Goal: Task Accomplishment & Management: Manage account settings

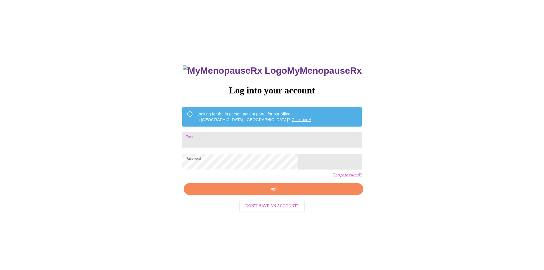
click at [247, 140] on input "Email" at bounding box center [271, 140] width 179 height 16
type input "[EMAIL_ADDRESS][DOMAIN_NAME]"
click at [267, 192] on span "Login" at bounding box center [273, 188] width 166 height 7
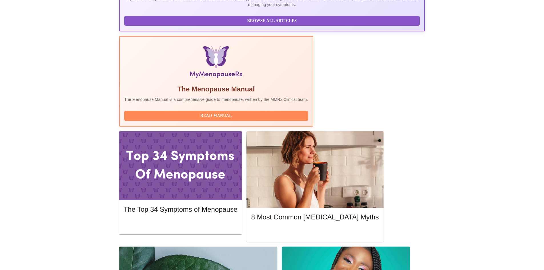
scroll to position [148, 0]
